Goal: Transaction & Acquisition: Purchase product/service

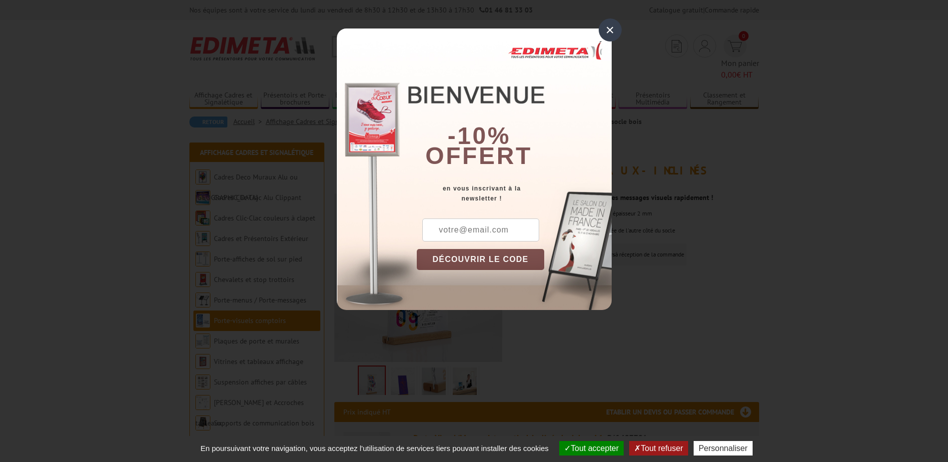
click at [611, 28] on div "×" at bounding box center [610, 29] width 23 height 23
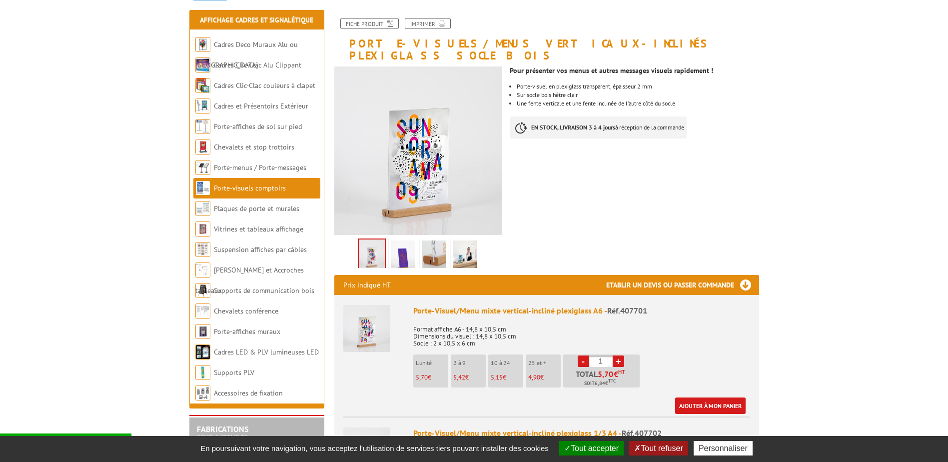
scroll to position [150, 0]
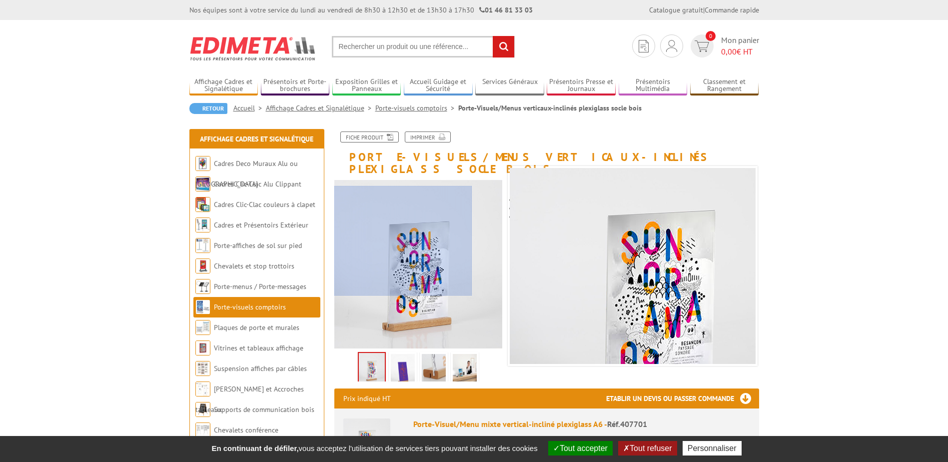
click at [401, 241] on div at bounding box center [403, 241] width 138 height 110
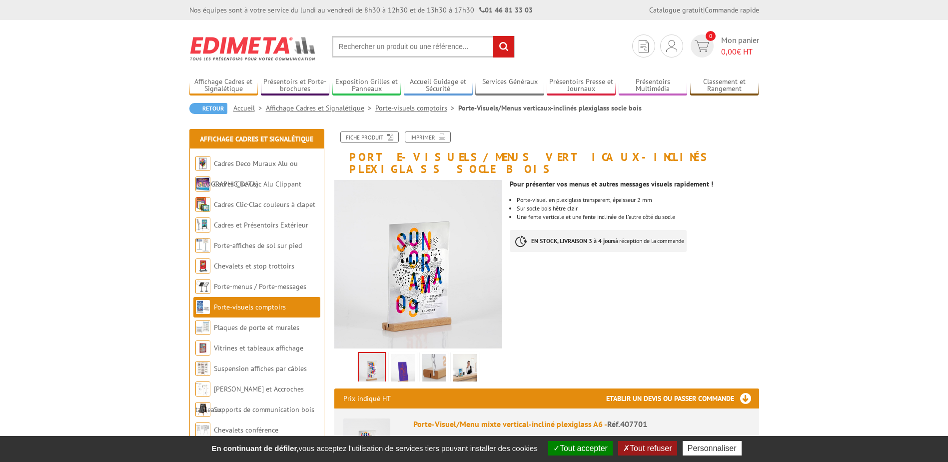
drag, startPoint x: 792, startPoint y: 276, endPoint x: 763, endPoint y: 243, distance: 44.3
